Goal: Task Accomplishment & Management: Manage account settings

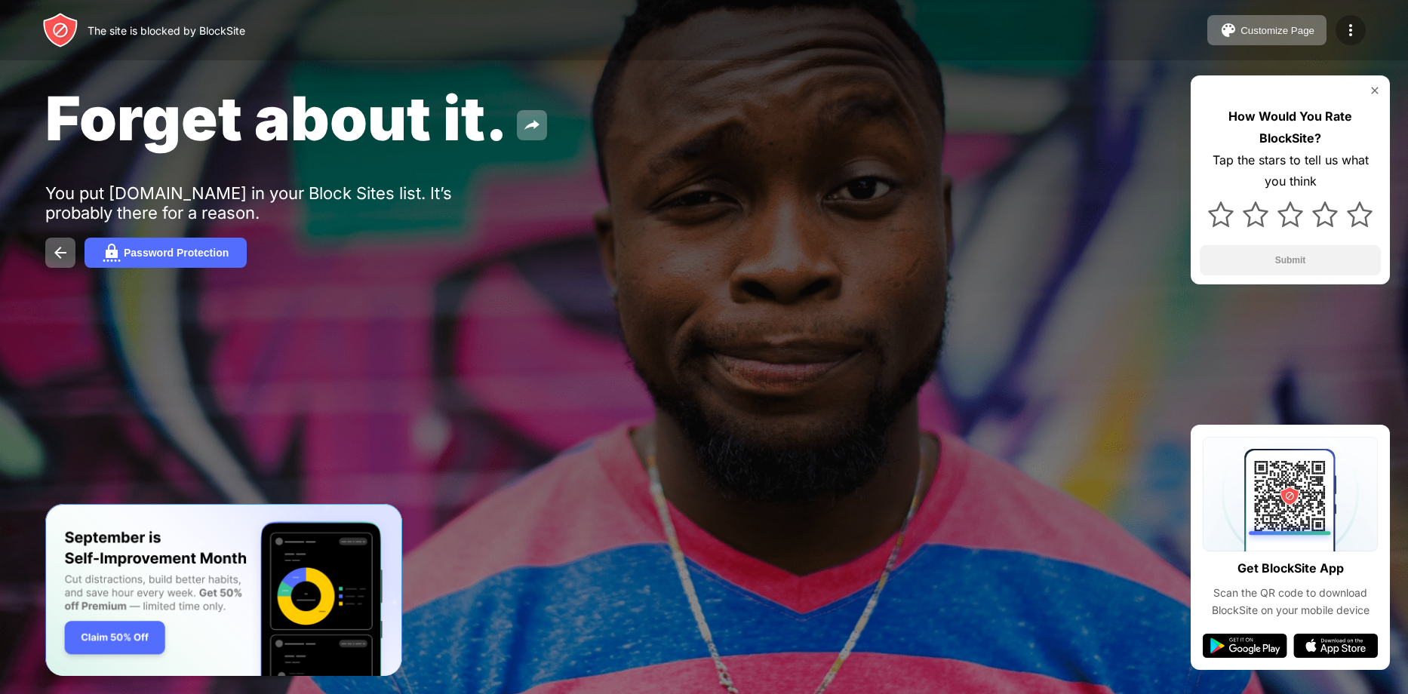
click at [1348, 27] on img at bounding box center [1351, 30] width 18 height 18
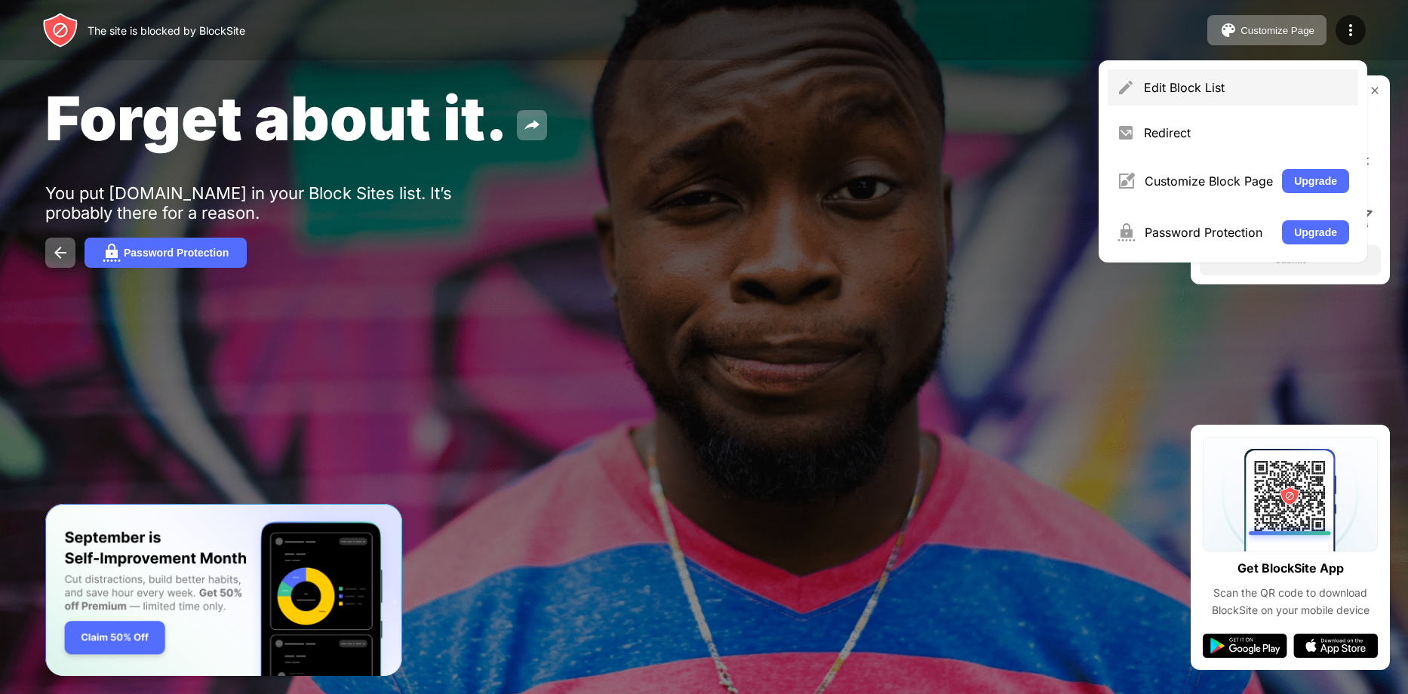
click at [1147, 76] on div "Edit Block List" at bounding box center [1233, 87] width 251 height 36
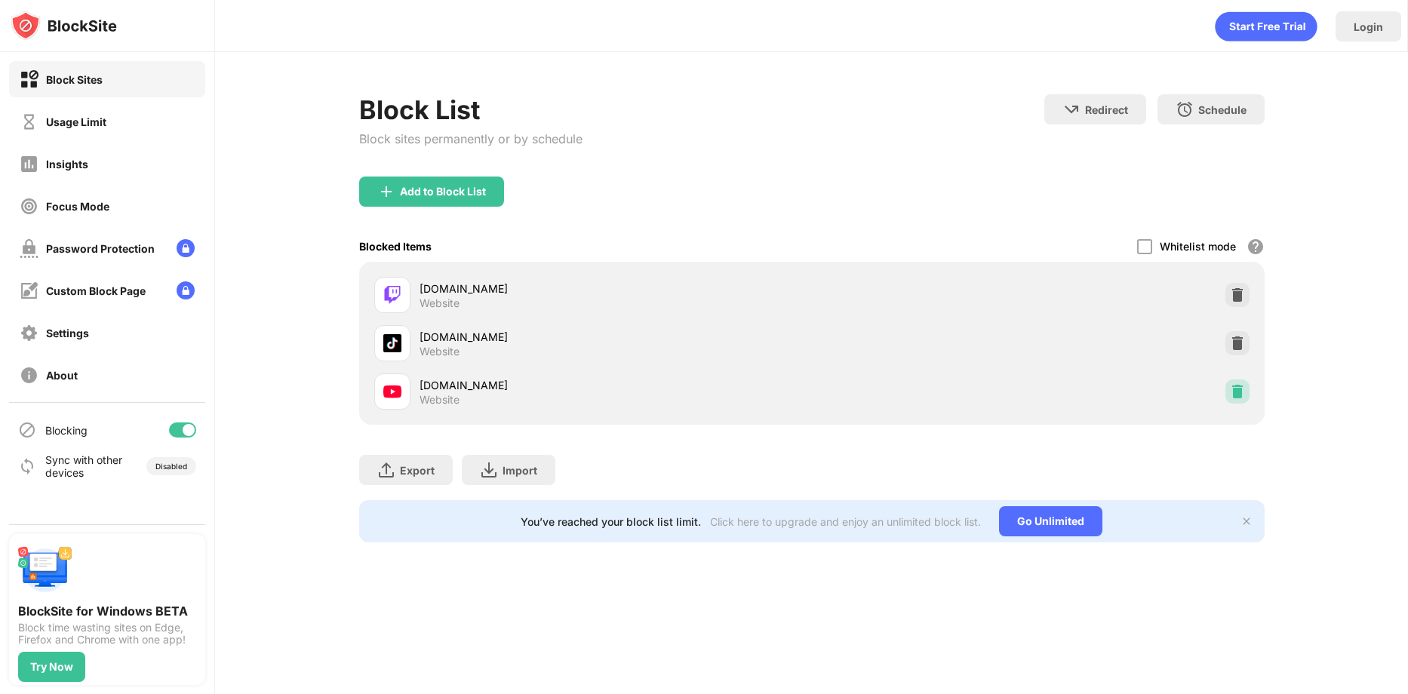
click at [1244, 394] on img at bounding box center [1237, 391] width 15 height 15
